Goal: Communication & Community: Connect with others

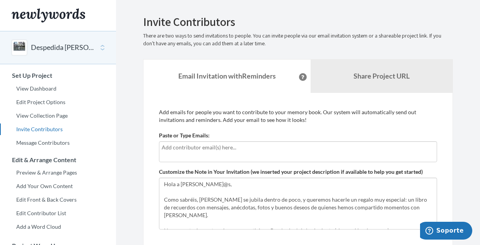
click at [238, 148] on input "text" at bounding box center [298, 147] width 273 height 9
type input "M"
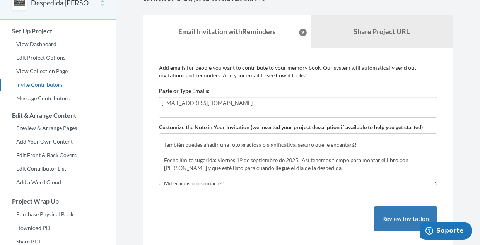
scroll to position [101, 0]
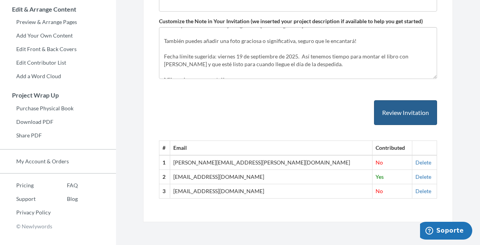
type input "[EMAIL_ADDRESS][DOMAIN_NAME]"
click at [396, 115] on button "Review Invitation" at bounding box center [405, 112] width 63 height 25
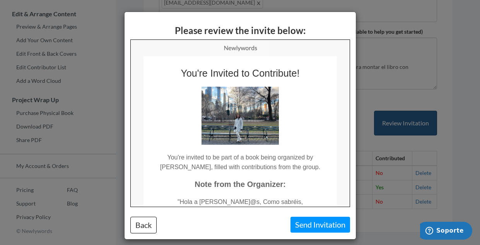
scroll to position [0, 0]
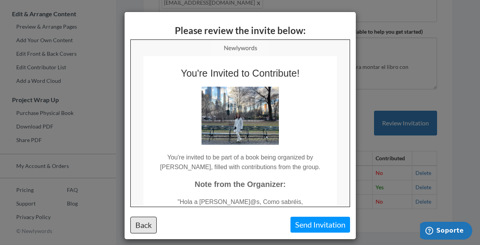
click at [146, 229] on button "Back" at bounding box center [143, 225] width 26 height 17
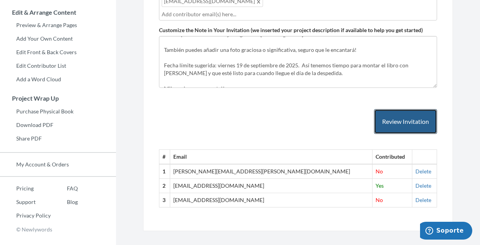
scroll to position [146, 0]
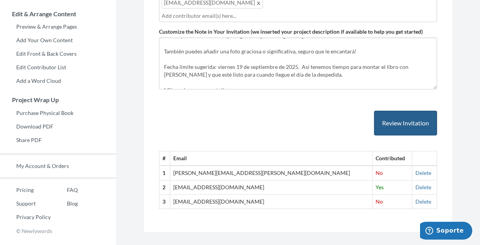
click at [387, 117] on button "Review Invitation" at bounding box center [405, 123] width 63 height 25
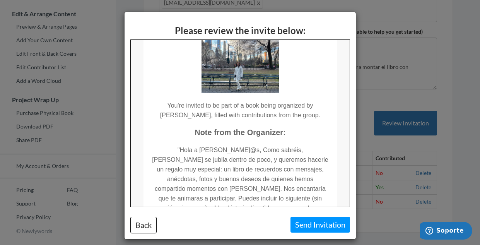
scroll to position [47, 0]
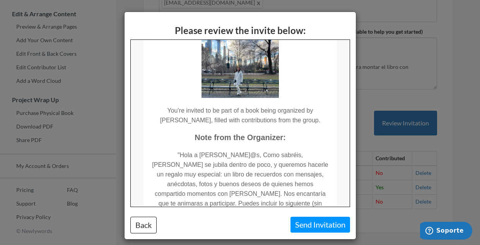
click at [319, 222] on button "Send Invitation" at bounding box center [321, 225] width 60 height 16
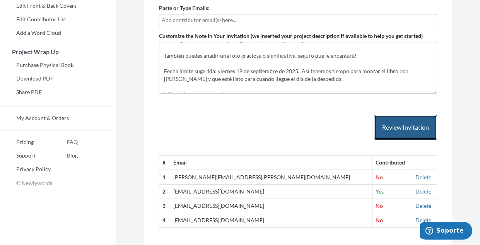
scroll to position [105, 0]
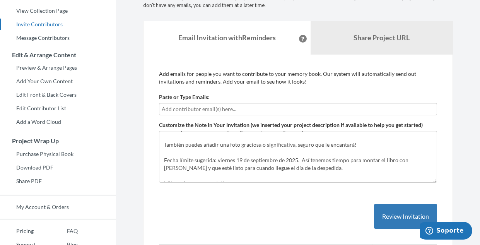
click at [225, 110] on input "text" at bounding box center [298, 109] width 273 height 9
click at [221, 111] on input "[PERSON_NAME][EMAIL_ADDRESS][PERSON_NAME][DOMAIN_NAME]" at bounding box center [298, 109] width 273 height 9
click at [266, 110] on input "[PERSON_NAME][EMAIL_ADDRESS][PERSON_NAME][DOMAIN_NAME]" at bounding box center [298, 109] width 273 height 9
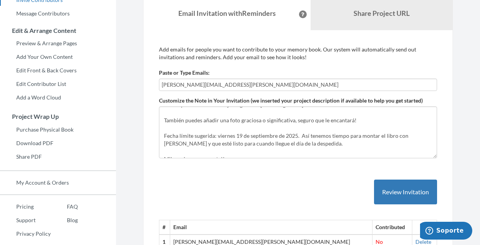
scroll to position [135, 0]
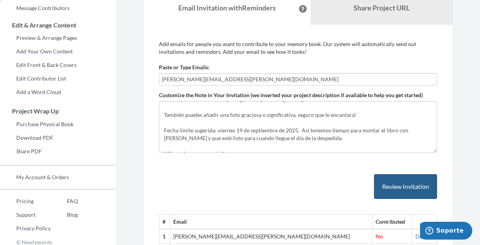
type input "[PERSON_NAME][EMAIL_ADDRESS][PERSON_NAME][DOMAIN_NAME]"
click at [396, 187] on button "Review Invitation" at bounding box center [405, 186] width 63 height 25
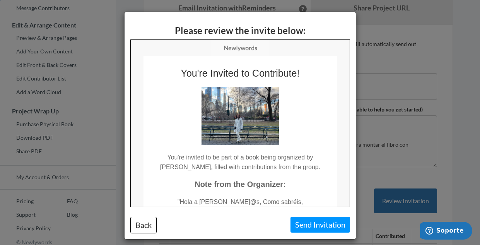
scroll to position [0, 0]
click at [303, 219] on button "Send Invitation" at bounding box center [321, 225] width 60 height 16
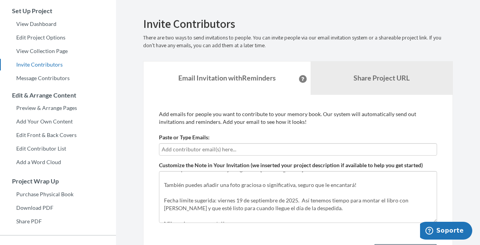
scroll to position [58, 0]
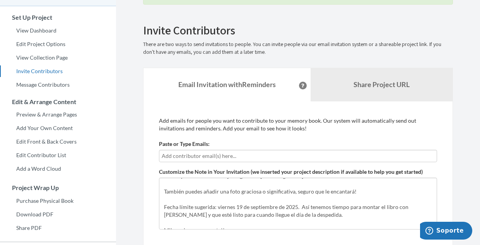
click at [226, 156] on input "text" at bounding box center [298, 156] width 273 height 9
click at [190, 156] on input "mariana.mansalve@" at bounding box center [298, 156] width 273 height 9
click at [221, 156] on input "mariana.[PERSON_NAME]@" at bounding box center [298, 156] width 273 height 9
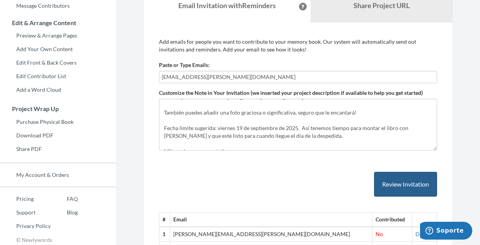
scroll to position [137, 0]
type input "[EMAIL_ADDRESS][PERSON_NAME][DOMAIN_NAME]"
click at [408, 185] on button "Review Invitation" at bounding box center [405, 184] width 63 height 25
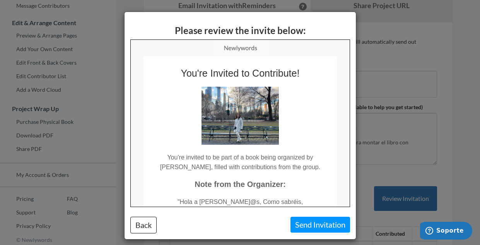
scroll to position [0, 0]
click at [319, 225] on button "Send Invitation" at bounding box center [321, 225] width 60 height 16
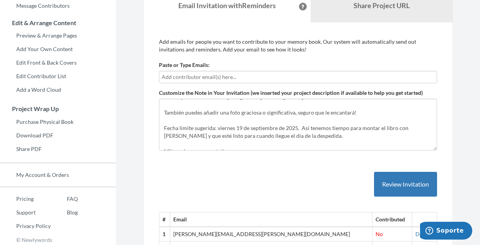
click at [249, 76] on input "text" at bounding box center [298, 77] width 273 height 9
type input "r"
type input "[PERSON_NAME][DOMAIN_NAME]"
type input "oz.Serran"
drag, startPoint x: 234, startPoint y: 76, endPoint x: 134, endPoint y: 74, distance: 99.5
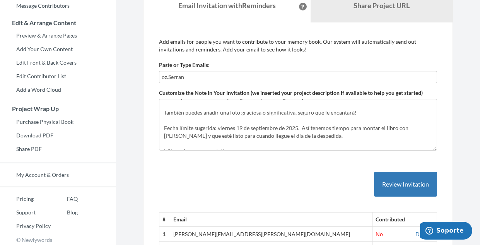
click at [134, 74] on div "Emails have been sent! Invite Contributors There are two ways to send invitatio…" at bounding box center [298, 107] width 333 height 458
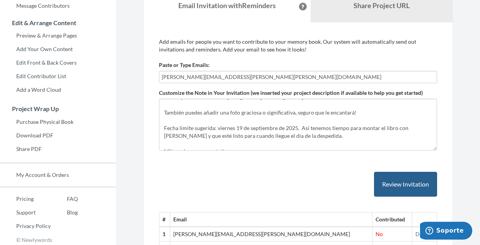
type input "[PERSON_NAME][EMAIL_ADDRESS][PERSON_NAME][PERSON_NAME][DOMAIN_NAME]"
click at [392, 183] on button "Review Invitation" at bounding box center [405, 184] width 63 height 25
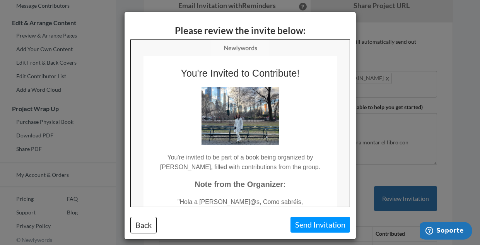
click at [312, 222] on button "Send Invitation" at bounding box center [321, 225] width 60 height 16
